Goal: Entertainment & Leisure: Consume media (video, audio)

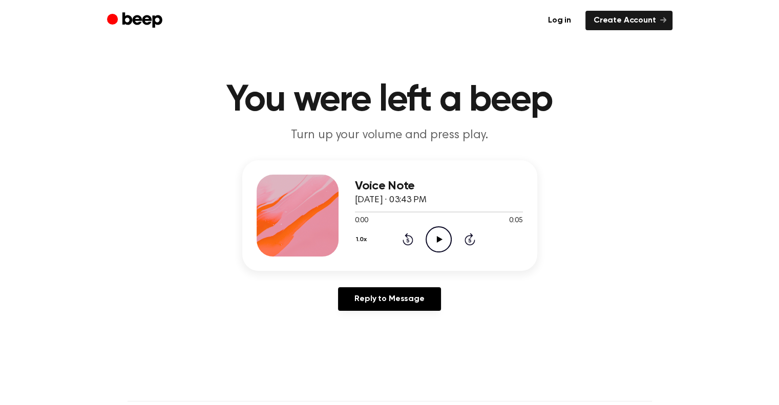
click at [445, 234] on icon "Play Audio" at bounding box center [439, 239] width 26 height 26
click at [437, 239] on icon at bounding box center [440, 239] width 6 height 7
click at [438, 237] on icon at bounding box center [440, 239] width 6 height 7
click at [440, 241] on icon "Play Audio" at bounding box center [439, 239] width 26 height 26
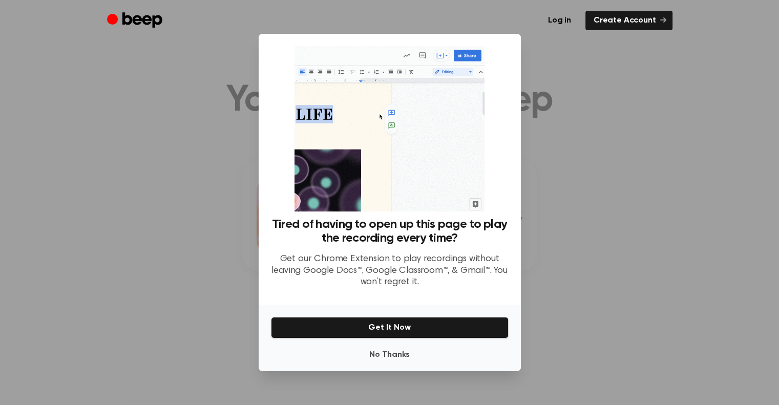
click at [440, 241] on h3 "Tired of having to open up this page to play the recording every time?" at bounding box center [390, 232] width 238 height 28
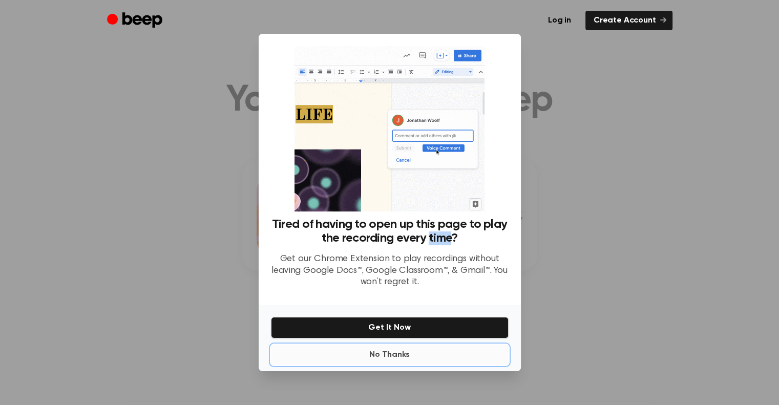
click at [393, 360] on button "No Thanks" at bounding box center [390, 355] width 238 height 20
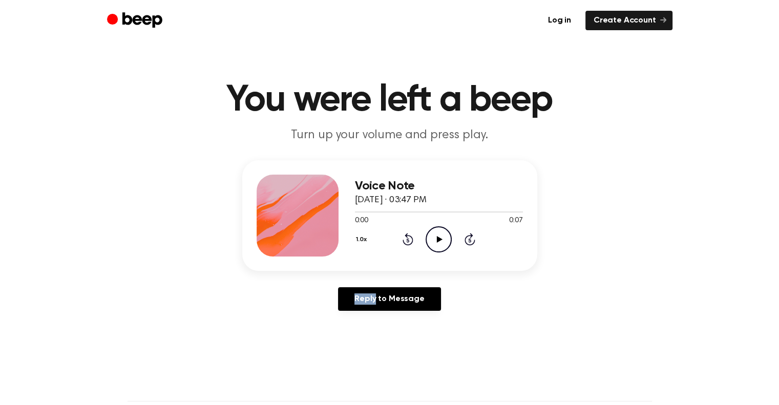
click at [439, 248] on icon "Play Audio" at bounding box center [439, 239] width 26 height 26
click at [437, 242] on icon "Play Audio" at bounding box center [439, 239] width 26 height 26
click at [439, 232] on icon "Play Audio" at bounding box center [439, 239] width 26 height 26
click at [445, 242] on icon "Play Audio" at bounding box center [439, 239] width 26 height 26
click at [442, 244] on icon "Play Audio" at bounding box center [439, 239] width 26 height 26
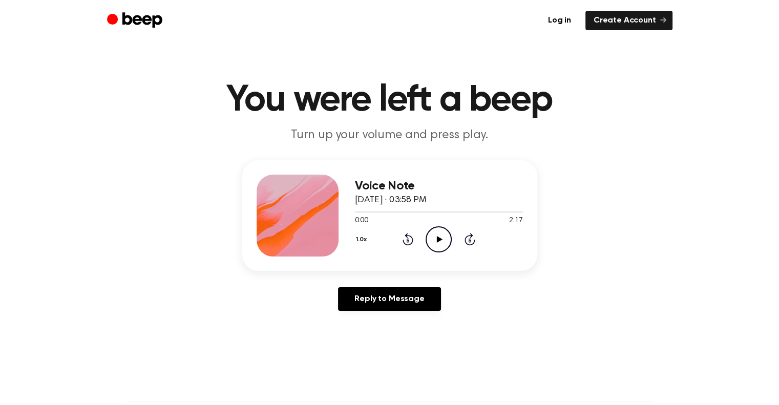
click at [445, 231] on icon "Play Audio" at bounding box center [439, 239] width 26 height 26
click at [438, 243] on icon "Play Audio" at bounding box center [439, 239] width 26 height 26
click at [444, 232] on icon "Play Audio" at bounding box center [439, 239] width 26 height 26
click at [444, 240] on icon "Play Audio" at bounding box center [439, 239] width 26 height 26
click at [430, 235] on icon "Play Audio" at bounding box center [439, 239] width 26 height 26
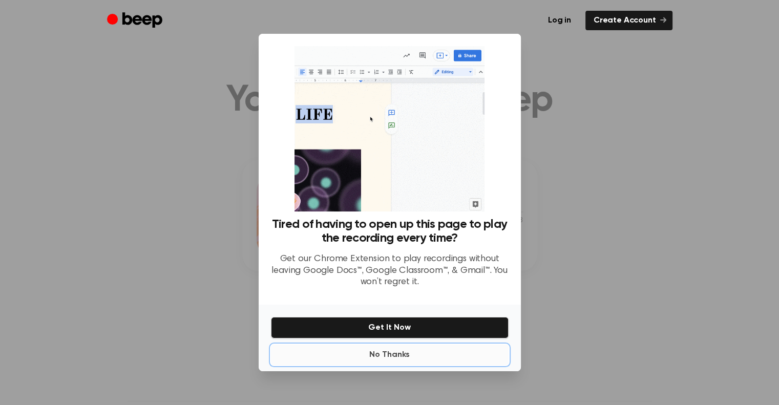
click at [388, 355] on button "No Thanks" at bounding box center [390, 355] width 238 height 20
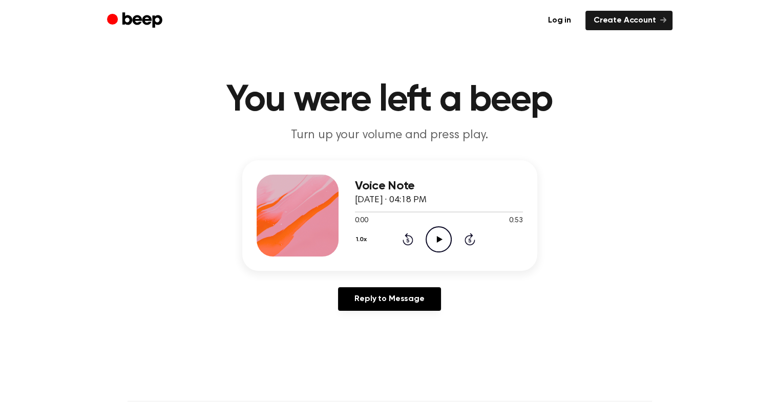
click at [437, 240] on icon at bounding box center [440, 239] width 6 height 7
